Goal: Navigation & Orientation: Understand site structure

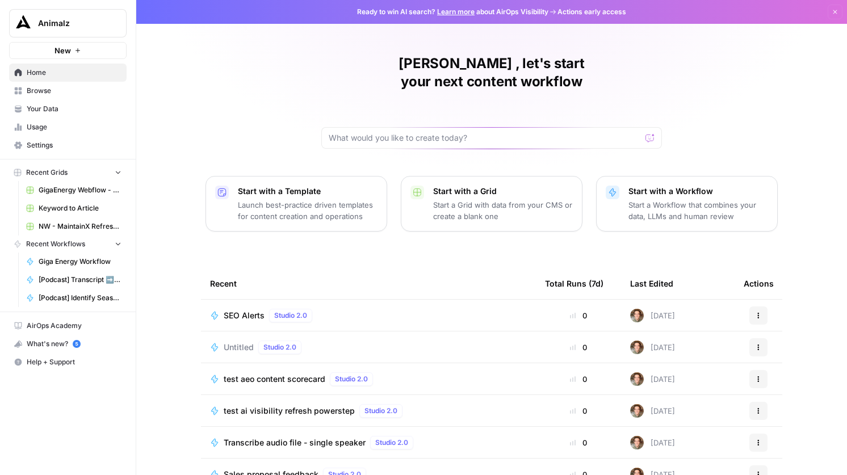
drag, startPoint x: 550, startPoint y: 12, endPoint x: 504, endPoint y: 11, distance: 46.0
click at [504, 11] on span "Ready to win AI search? Learn more about AirOps Visibility Actions early access" at bounding box center [491, 12] width 269 height 10
click at [452, 11] on link "Learn more" at bounding box center [455, 11] width 37 height 9
click at [92, 23] on span "Animalz" at bounding box center [72, 23] width 69 height 11
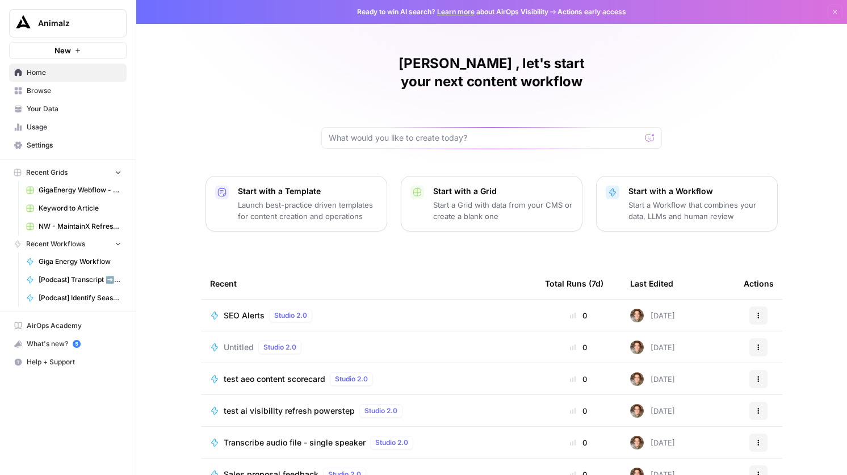
click at [48, 95] on span "Browse" at bounding box center [74, 91] width 95 height 10
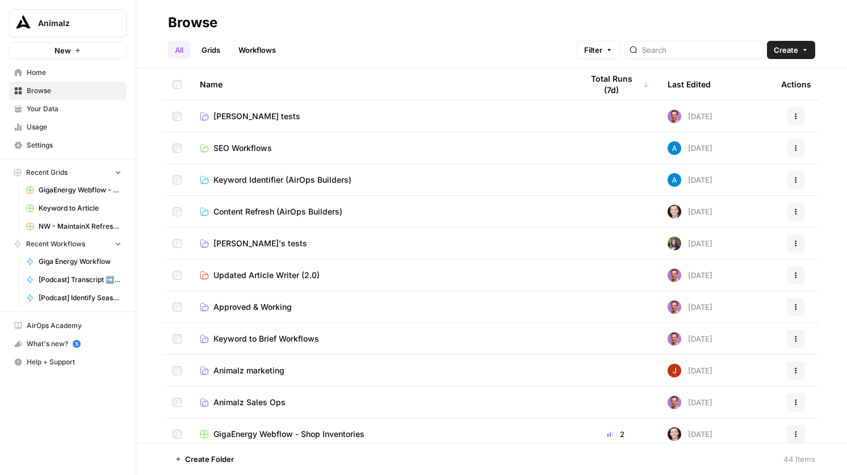
click at [55, 110] on span "Your Data" at bounding box center [74, 109] width 95 height 10
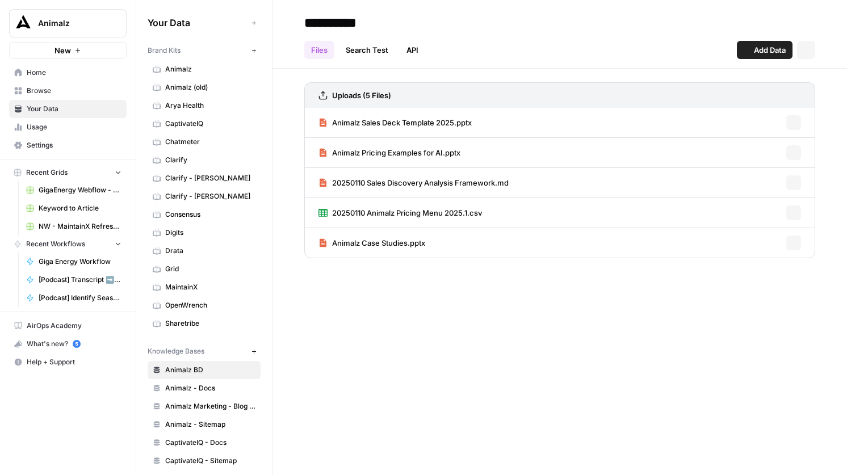
click at [53, 124] on span "Usage" at bounding box center [74, 127] width 95 height 10
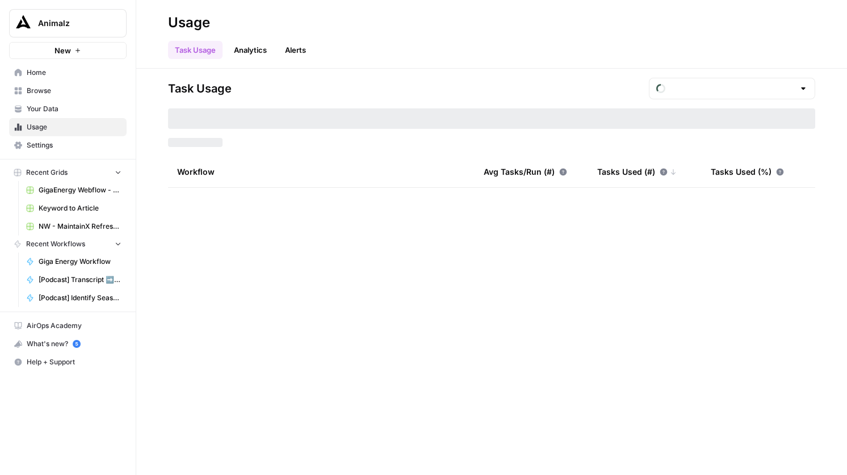
type input "August Tasks"
click at [244, 53] on link "Analytics" at bounding box center [250, 50] width 47 height 18
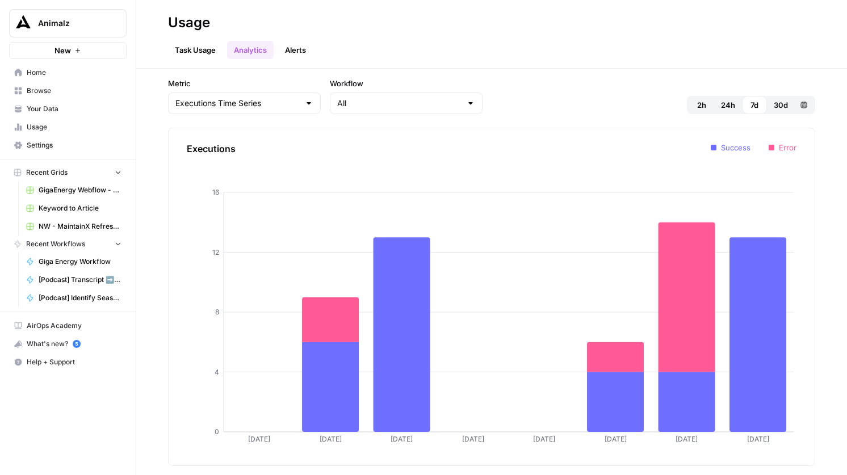
click at [290, 47] on link "Alerts" at bounding box center [295, 50] width 35 height 18
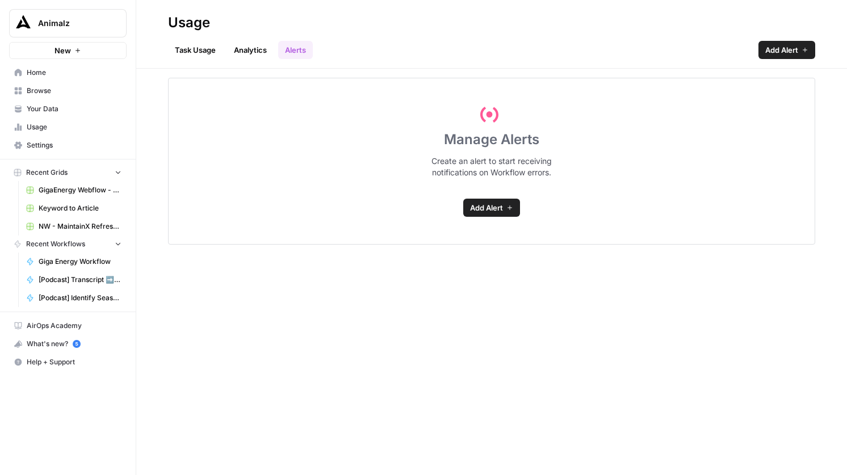
click at [66, 244] on span "Recent Workflows" at bounding box center [55, 244] width 59 height 10
